Goal: Information Seeking & Learning: Learn about a topic

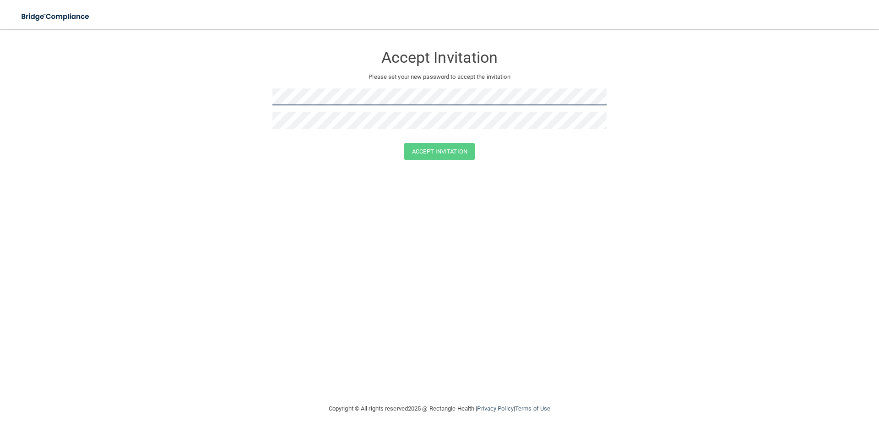
click at [162, 85] on form "Accept Invitation Please set your new password to accept the invitation Accept …" at bounding box center [439, 104] width 843 height 132
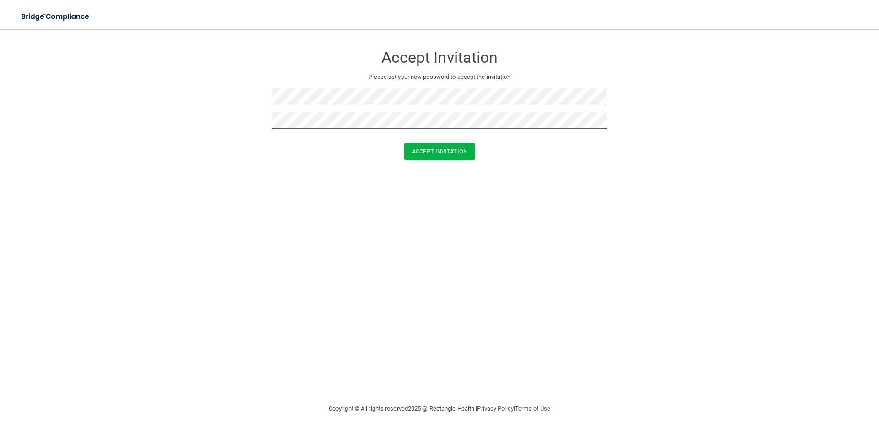
click at [404, 143] on button "Accept Invitation" at bounding box center [439, 151] width 71 height 17
click at [404, 156] on button "Accept Invitation" at bounding box center [439, 164] width 71 height 17
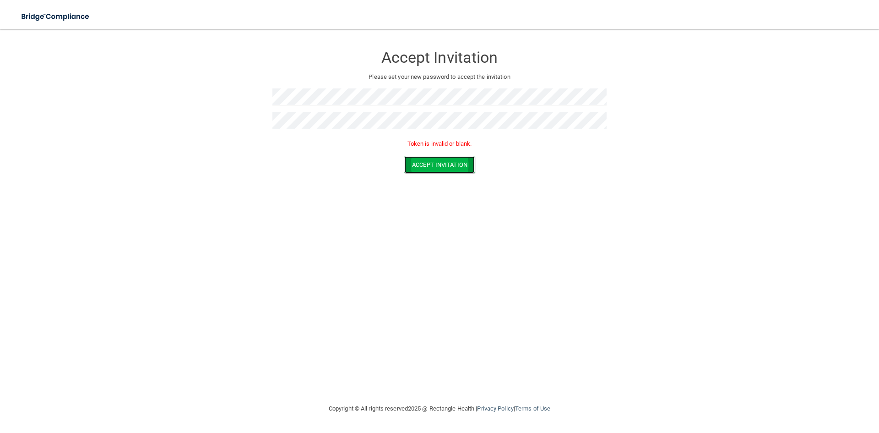
click at [407, 165] on button "Accept Invitation" at bounding box center [439, 164] width 71 height 17
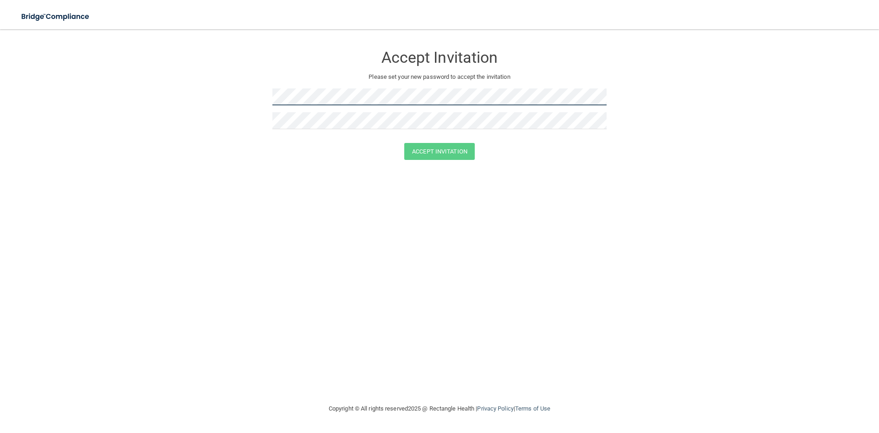
click at [200, 109] on form "Accept Invitation Please set your new password to accept the invitation Accept …" at bounding box center [439, 104] width 843 height 132
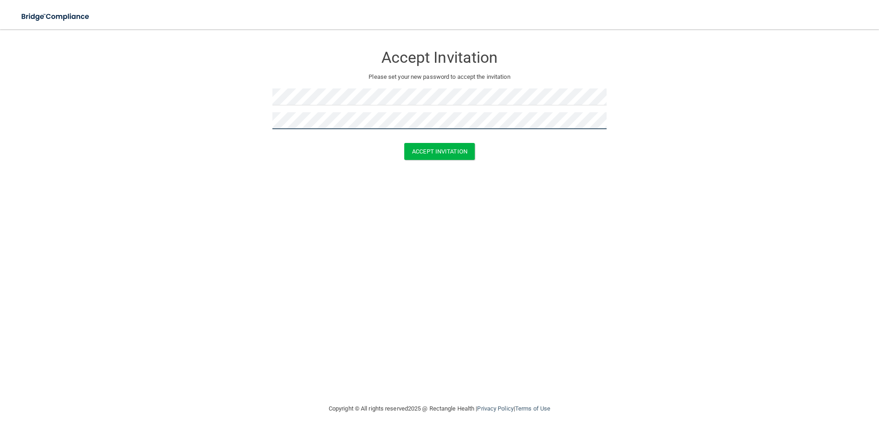
click at [404, 143] on button "Accept Invitation" at bounding box center [439, 151] width 71 height 17
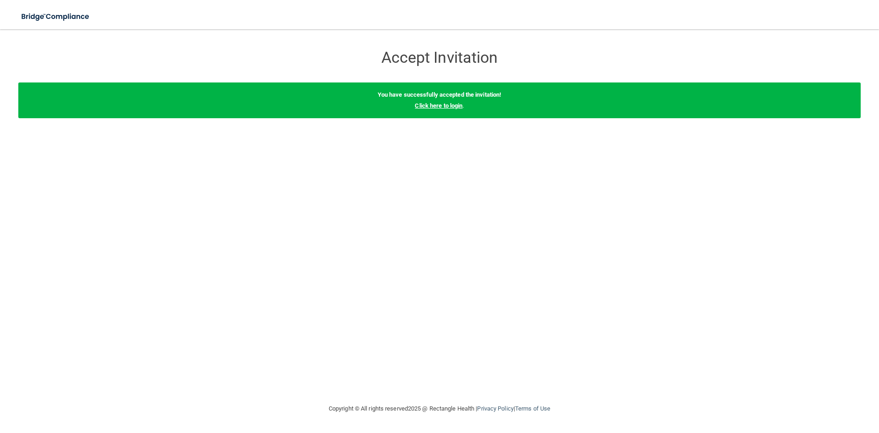
click at [447, 103] on link "Click here to login" at bounding box center [439, 105] width 48 height 7
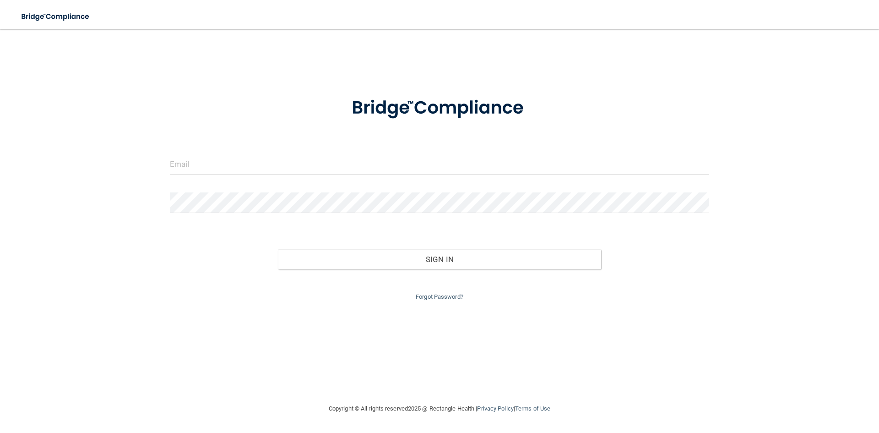
click at [364, 153] on form "Invalid email/password. You don't have permission to access that page. Sign In …" at bounding box center [440, 193] width 540 height 218
type input "[EMAIL_ADDRESS][DOMAIN_NAME]"
click at [482, 270] on div "Forgot Password?" at bounding box center [439, 285] width 553 height 33
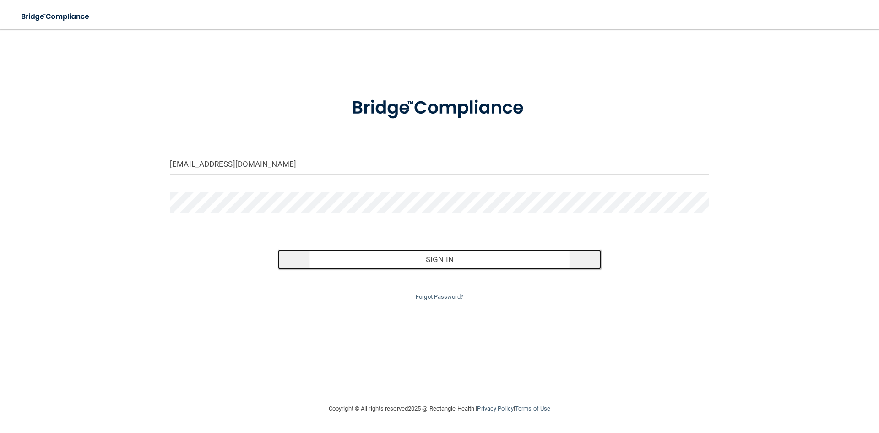
click at [482, 265] on button "Sign In" at bounding box center [440, 259] width 324 height 20
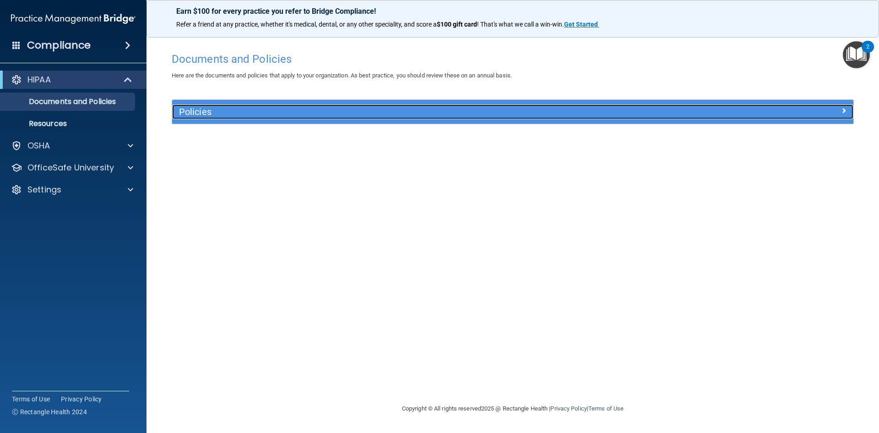
click at [390, 115] on h5 "Policies" at bounding box center [427, 112] width 497 height 10
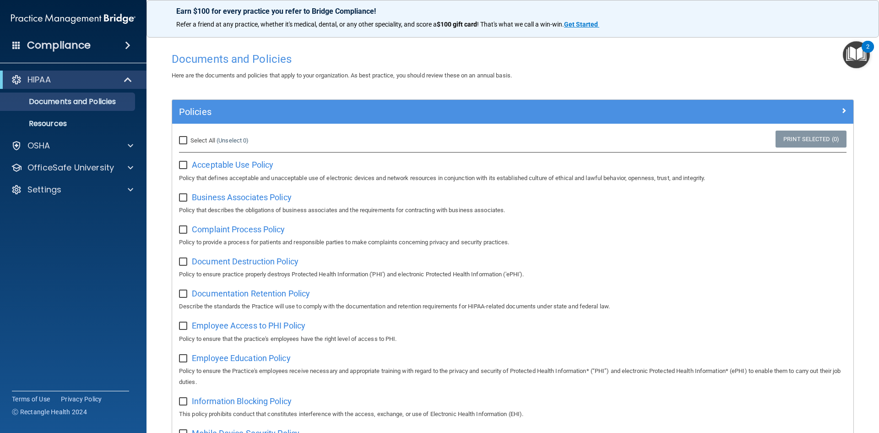
click at [184, 142] on input "Select All (Unselect 0) Unselect All" at bounding box center [184, 140] width 11 height 7
checkbox input "true"
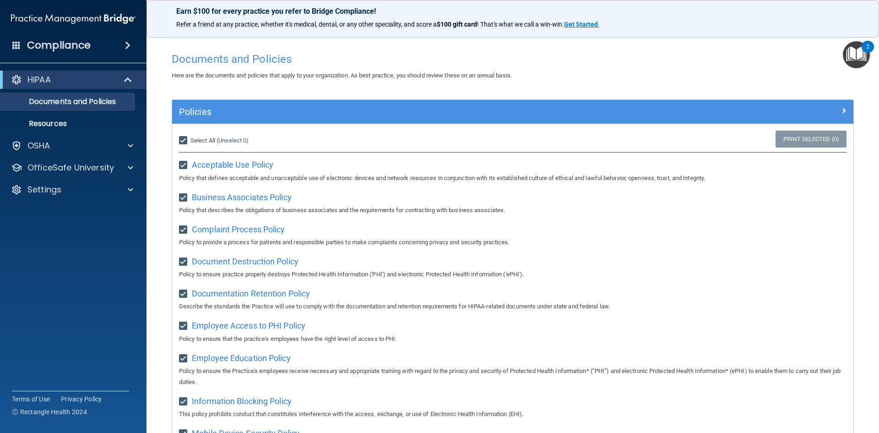
checkbox input "true"
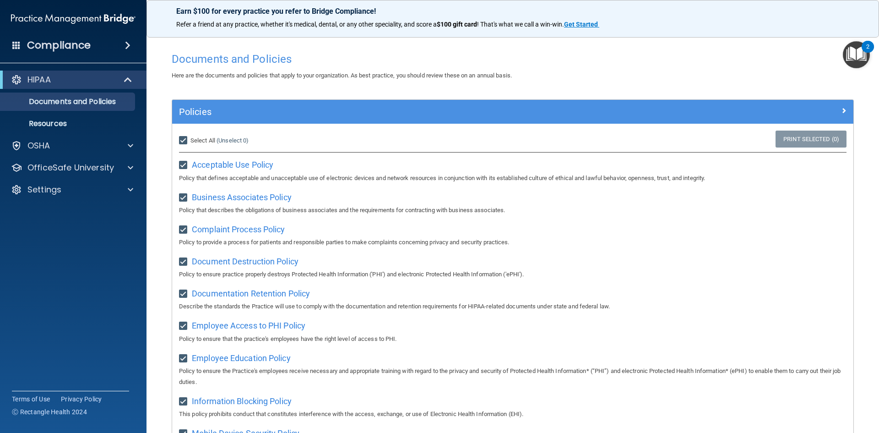
checkbox input "true"
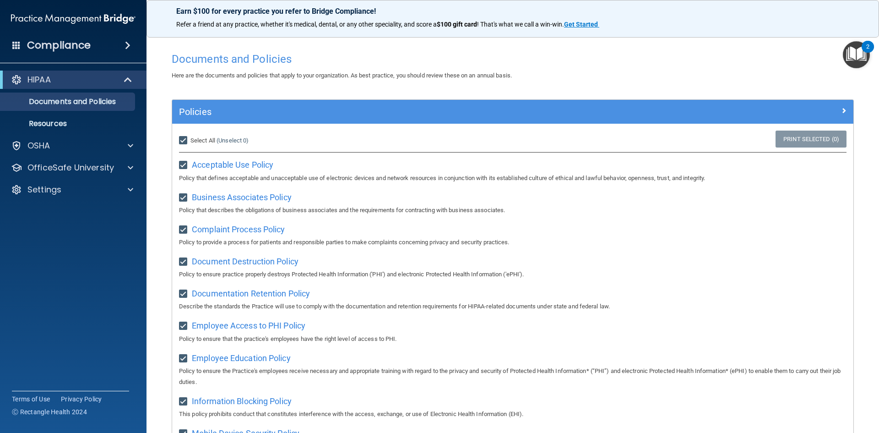
checkbox input "true"
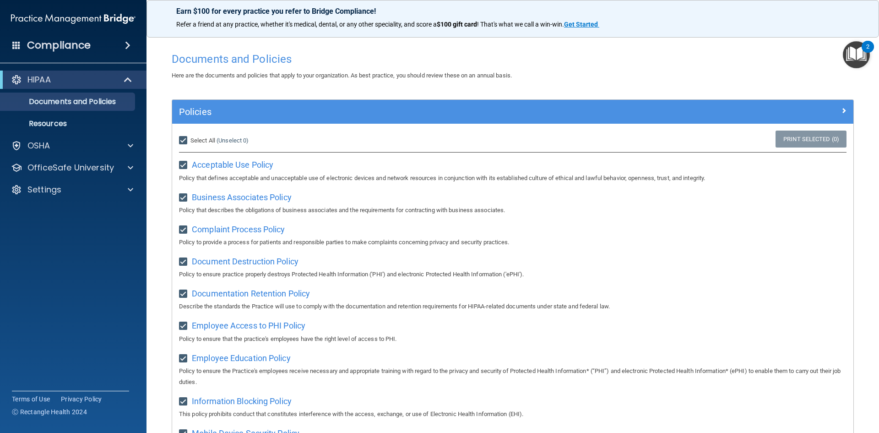
checkbox input "true"
click at [59, 121] on p "Resources" at bounding box center [68, 123] width 125 height 9
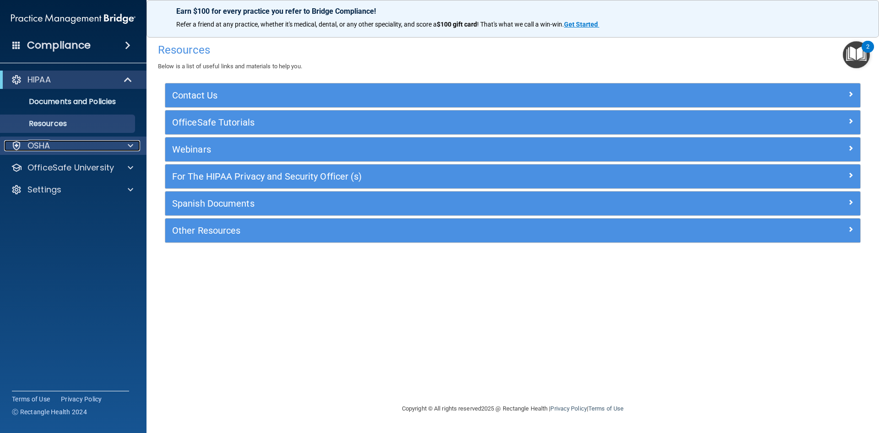
click at [59, 142] on div "OSHA" at bounding box center [61, 145] width 114 height 11
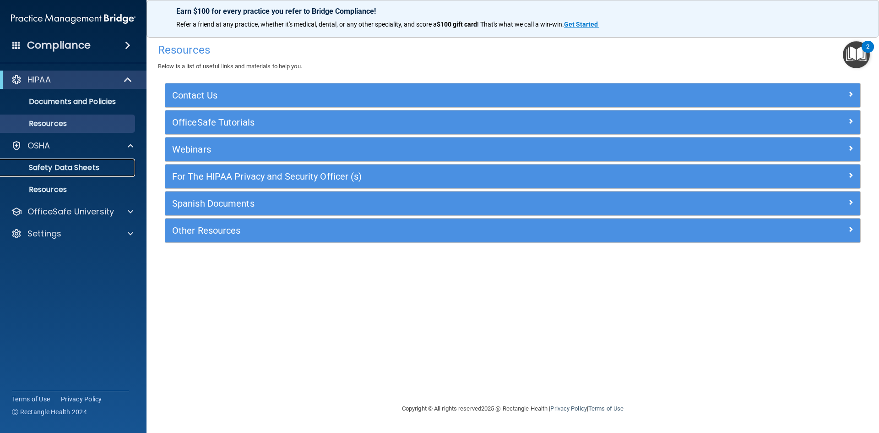
click at [87, 166] on p "Safety Data Sheets" at bounding box center [68, 167] width 125 height 9
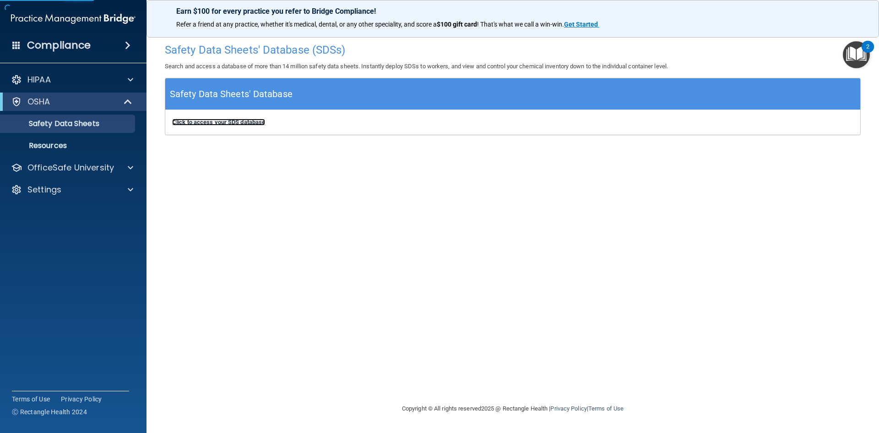
click at [238, 121] on b "Click to access your SDS database" at bounding box center [218, 122] width 93 height 7
click at [91, 43] on div "Compliance" at bounding box center [73, 45] width 147 height 20
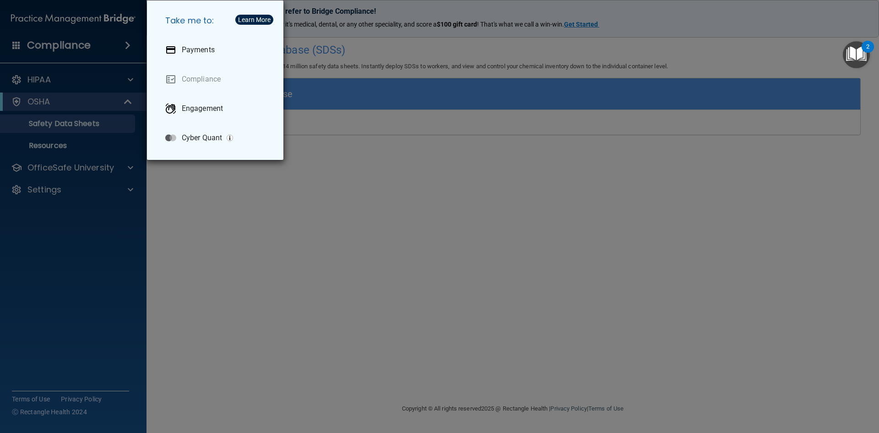
click at [178, 193] on div "Take me to: Payments Compliance Engagement Cyber Quant" at bounding box center [439, 216] width 879 height 433
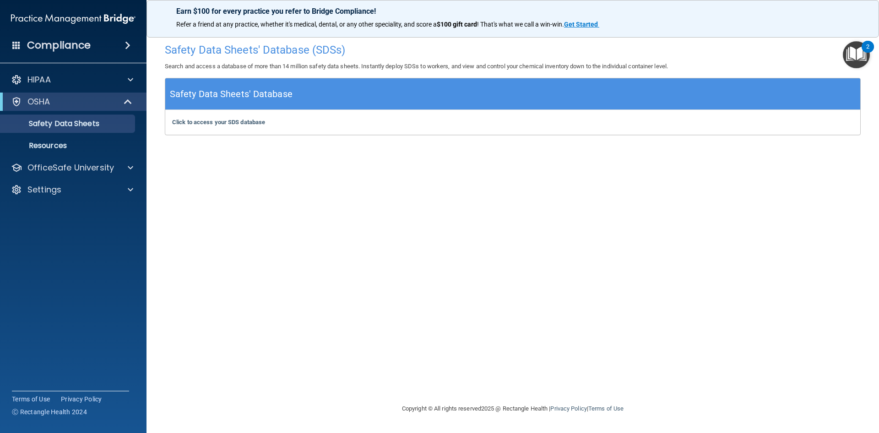
click at [364, 233] on div "Safety Data Sheets' Database (SDSs) Search and access a database of more than 1…" at bounding box center [513, 215] width 696 height 355
click at [853, 63] on img "Open Resource Center, 2 new notifications" at bounding box center [856, 54] width 27 height 27
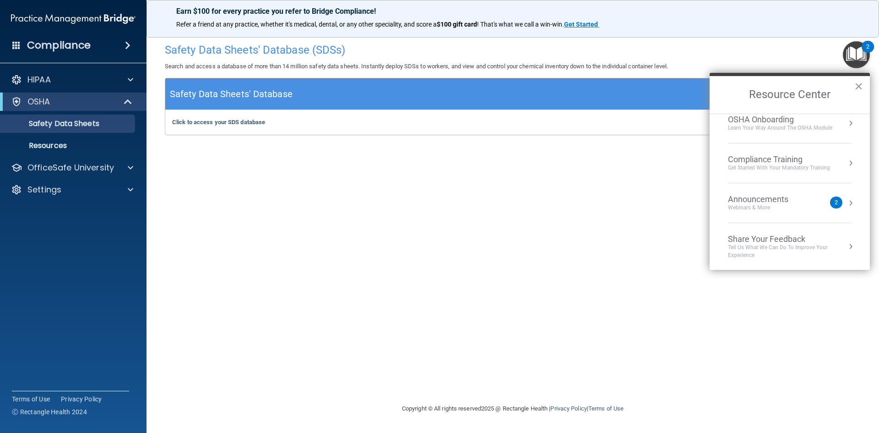
scroll to position [51, 0]
click at [613, 231] on div "Safety Data Sheets' Database (SDSs) Search and access a database of more than 1…" at bounding box center [513, 215] width 696 height 355
click at [859, 48] on img "Open Resource Center, 2 new notifications" at bounding box center [856, 54] width 27 height 27
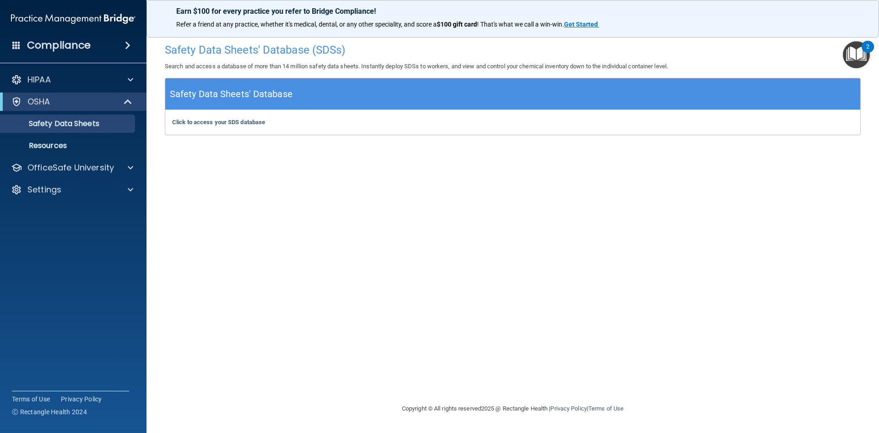
click at [79, 55] on div "Compliance" at bounding box center [73, 45] width 147 height 20
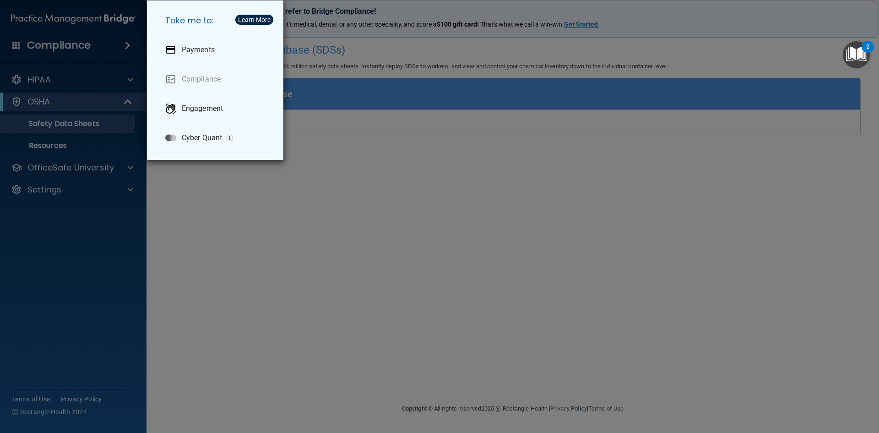
click at [196, 196] on div "Take me to: Payments Compliance Engagement Cyber Quant" at bounding box center [439, 216] width 879 height 433
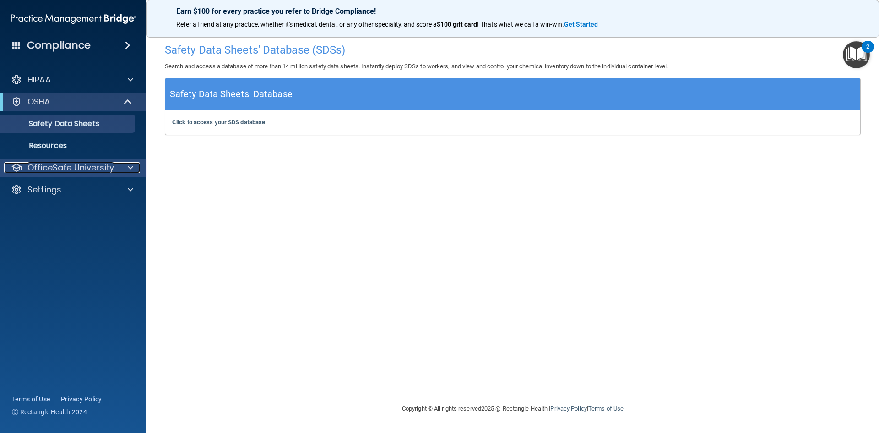
click at [104, 167] on p "OfficeSafe University" at bounding box center [70, 167] width 87 height 11
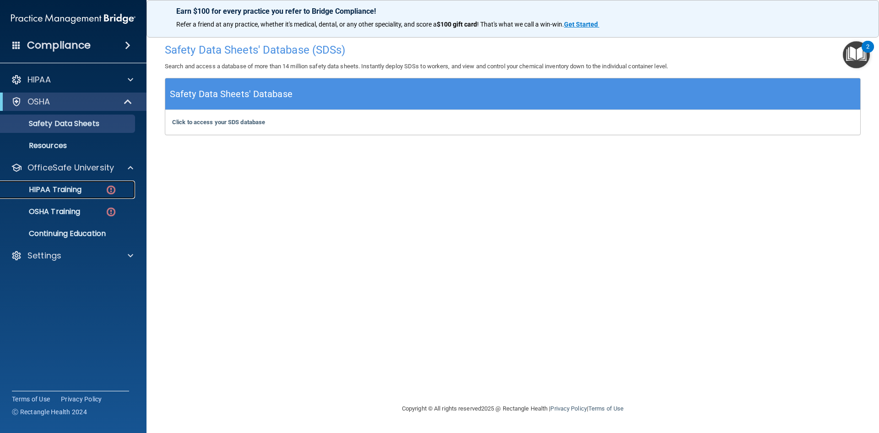
click at [72, 187] on p "HIPAA Training" at bounding box center [44, 189] width 76 height 9
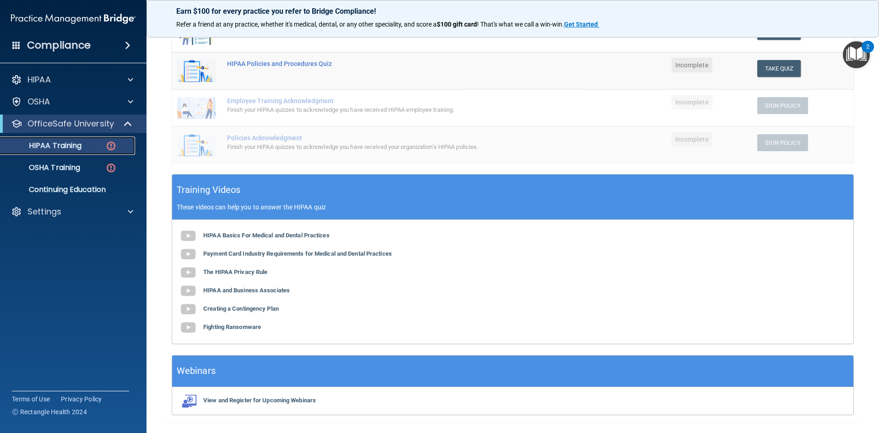
scroll to position [92, 0]
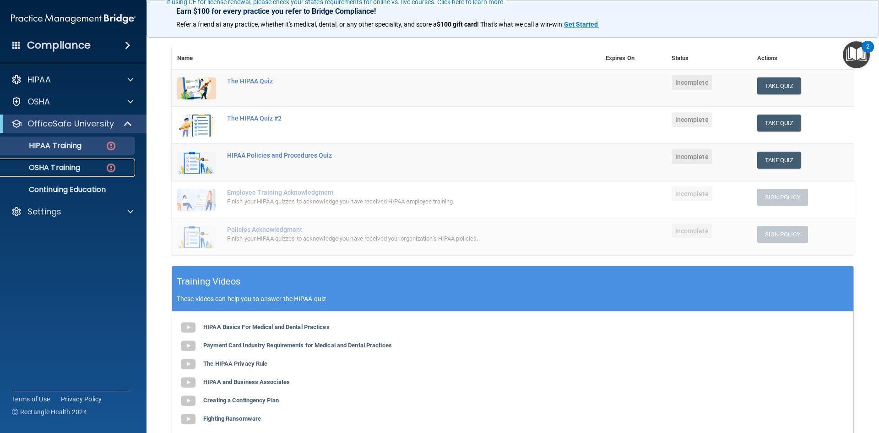
click at [67, 176] on link "OSHA Training" at bounding box center [63, 167] width 144 height 18
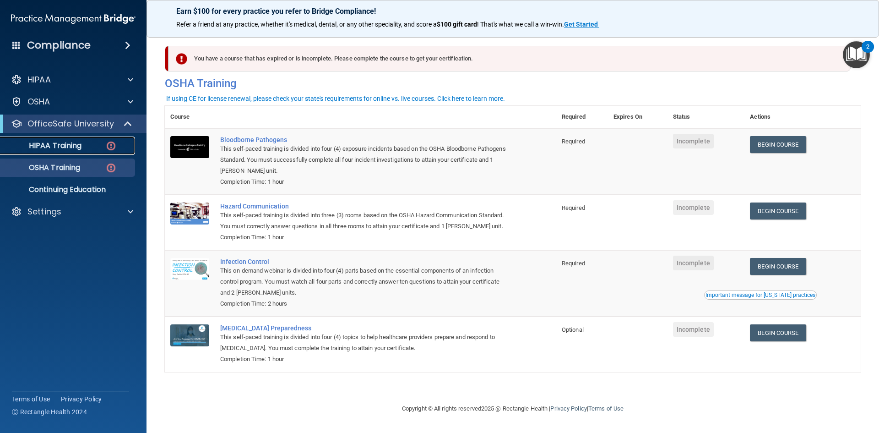
click at [77, 152] on link "HIPAA Training" at bounding box center [63, 145] width 144 height 18
